Goal: Information Seeking & Learning: Understand process/instructions

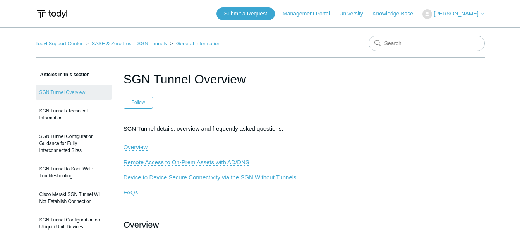
scroll to position [934, 0]
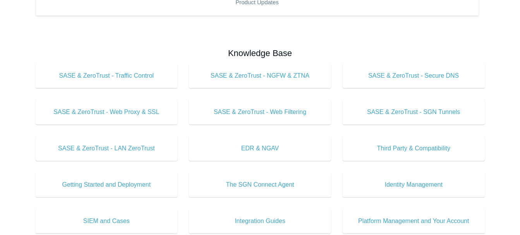
scroll to position [195, 0]
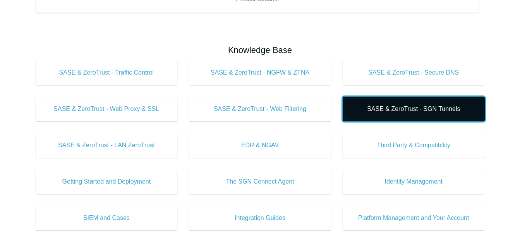
click at [440, 106] on span "SASE & ZeroTrust - SGN Tunnels" at bounding box center [413, 109] width 119 height 9
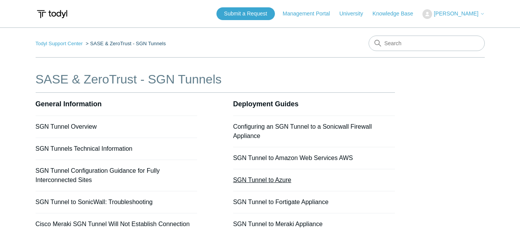
click at [282, 182] on link "SGN Tunnel to Azure" at bounding box center [262, 180] width 58 height 7
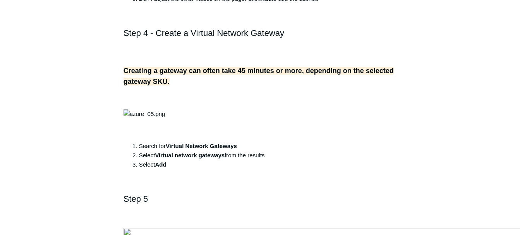
scroll to position [980, 0]
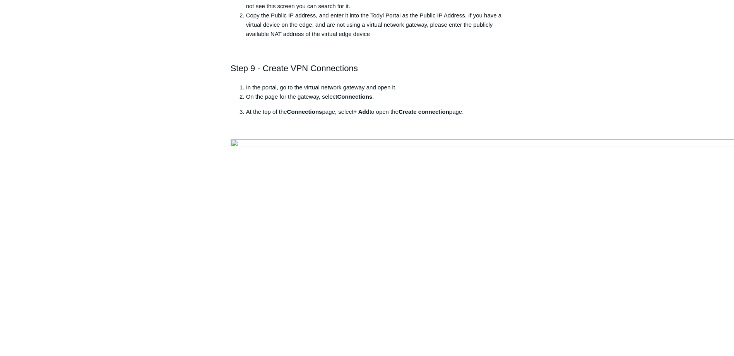
scroll to position [4408, 0]
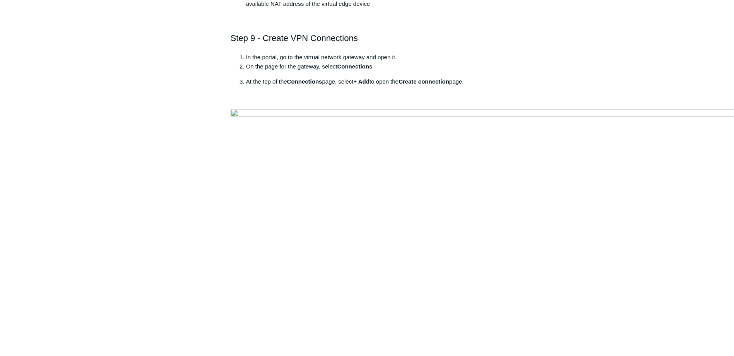
drag, startPoint x: 418, startPoint y: 161, endPoint x: 454, endPoint y: 153, distance: 37.6
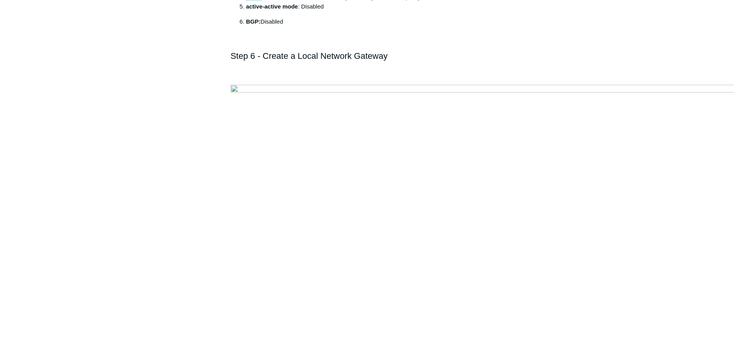
scroll to position [2330, 0]
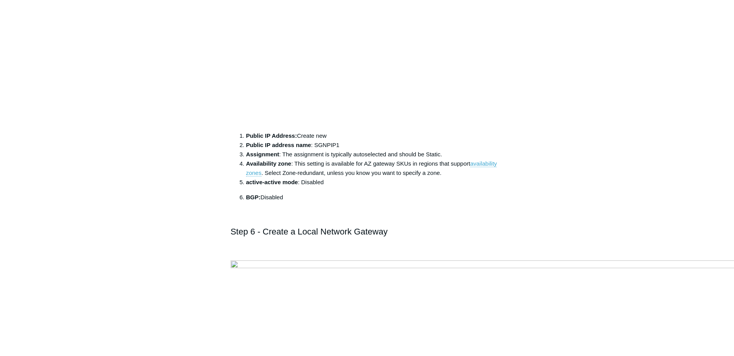
scroll to position [2136, 0]
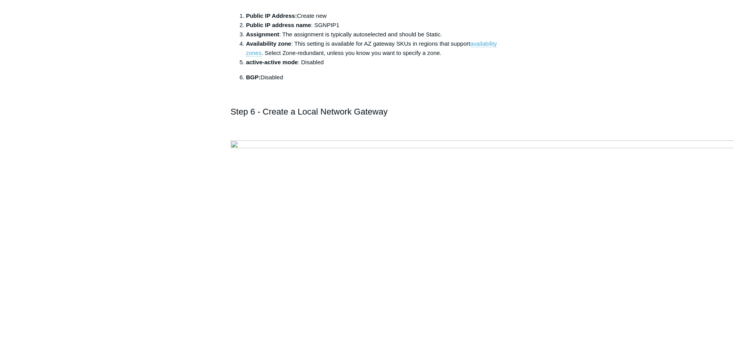
scroll to position [2286, 0]
